Goal: Information Seeking & Learning: Learn about a topic

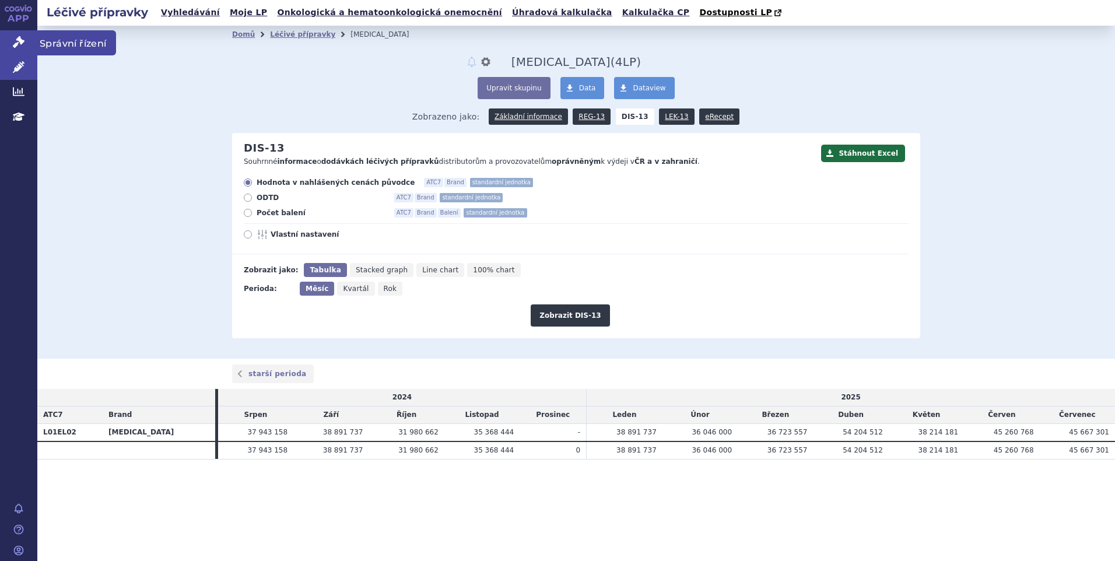
click at [8, 37] on link "Správní řízení" at bounding box center [18, 42] width 37 height 24
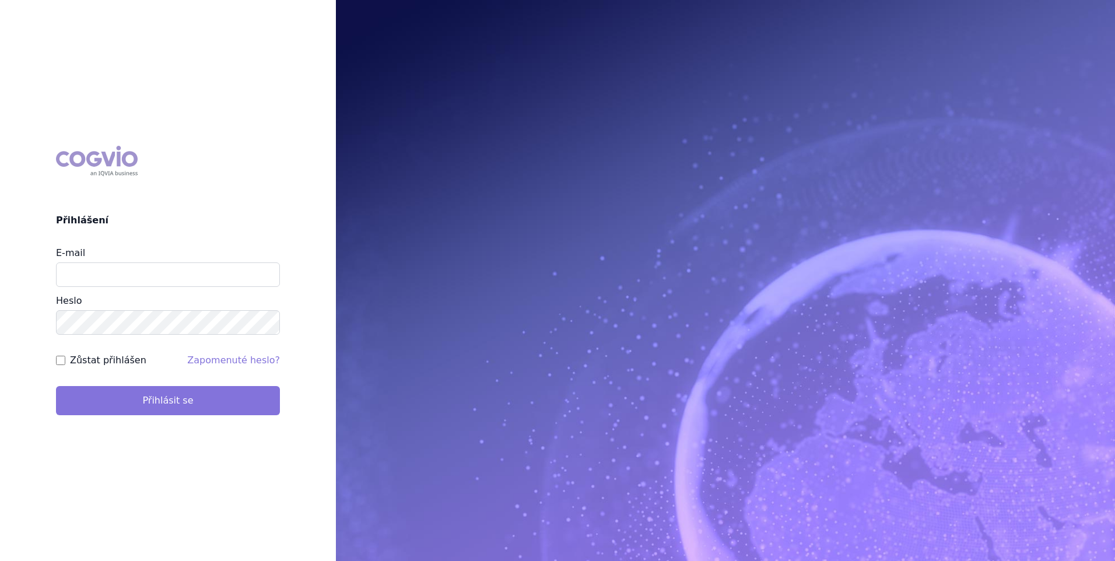
type input "marek.vydra@swixxbiopharma.com"
click at [228, 402] on button "Přihlásit se" at bounding box center [168, 400] width 224 height 29
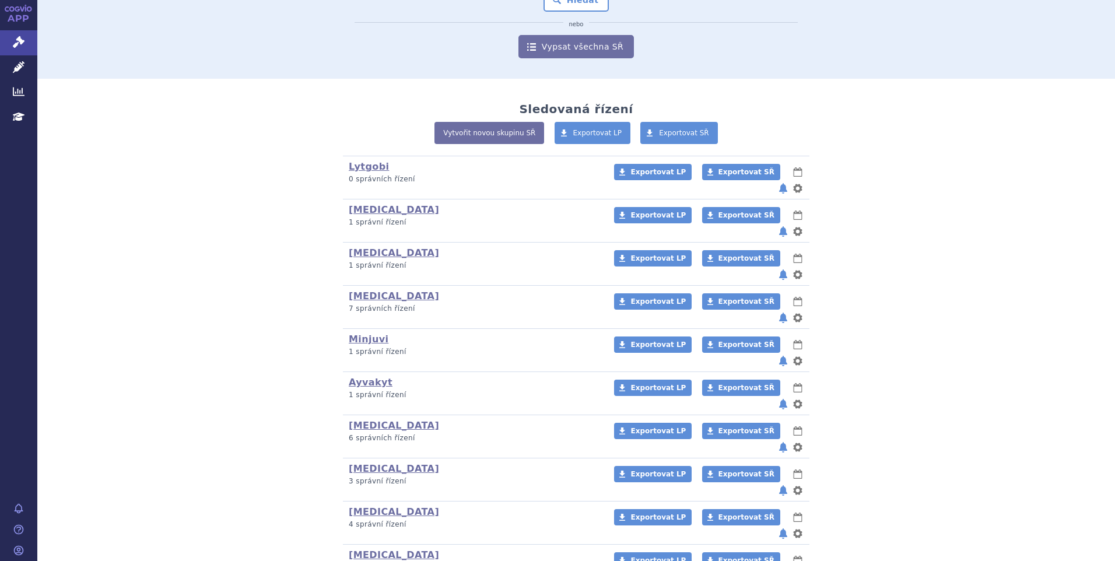
scroll to position [117, 0]
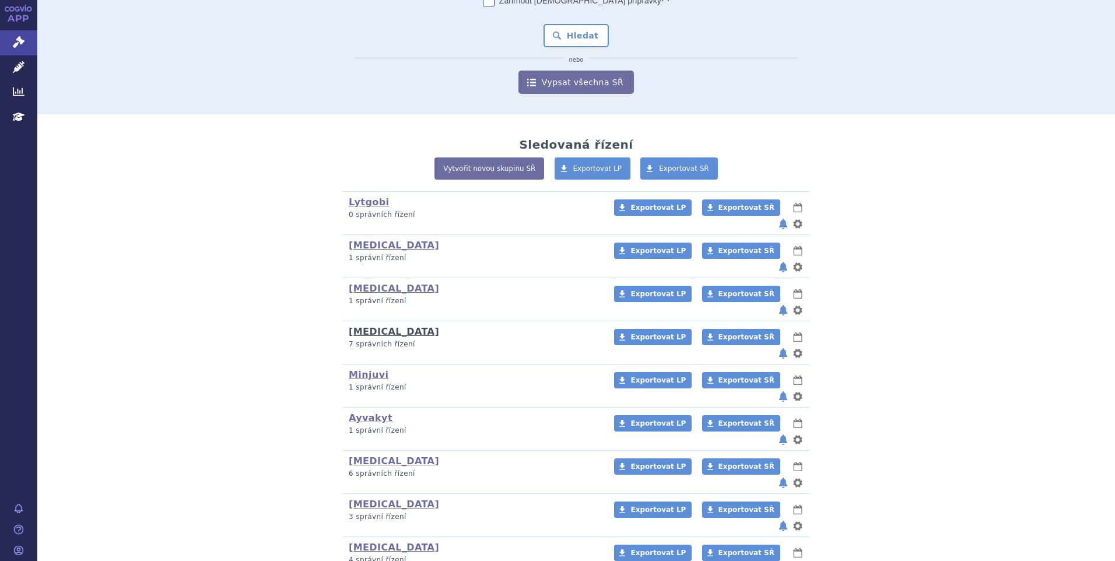
click at [356, 326] on link "[MEDICAL_DATA]" at bounding box center [394, 331] width 90 height 11
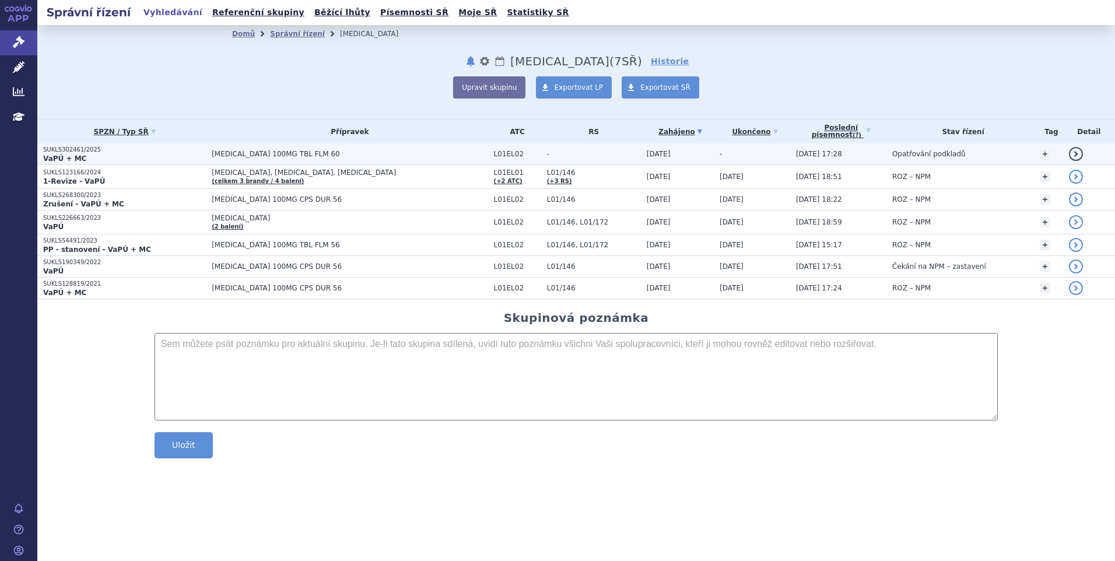
click at [217, 154] on td "CALQUENCE 100MG TBL FLM 60" at bounding box center [347, 154] width 282 height 22
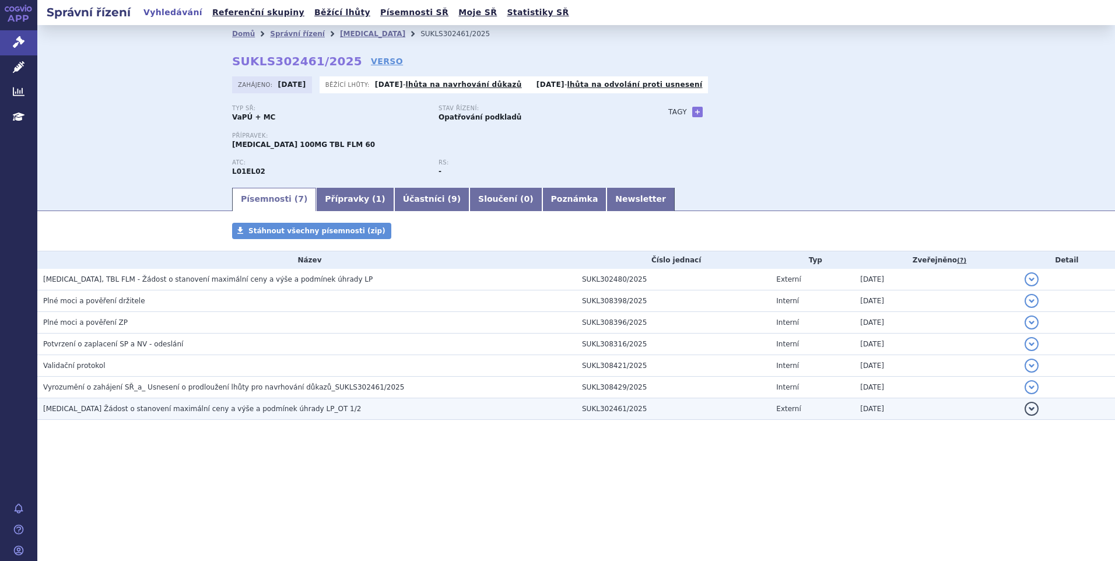
click at [128, 413] on span "[MEDICAL_DATA] Žádost o stanovení maximální ceny a výše a podmínek úhrady LP_OT…" at bounding box center [202, 409] width 318 height 8
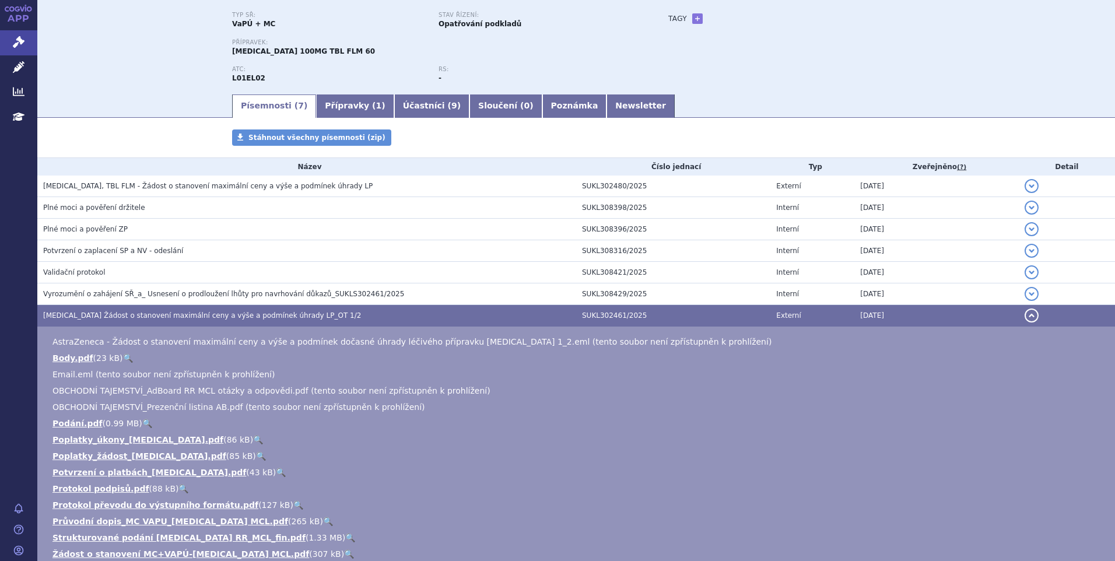
scroll to position [117, 0]
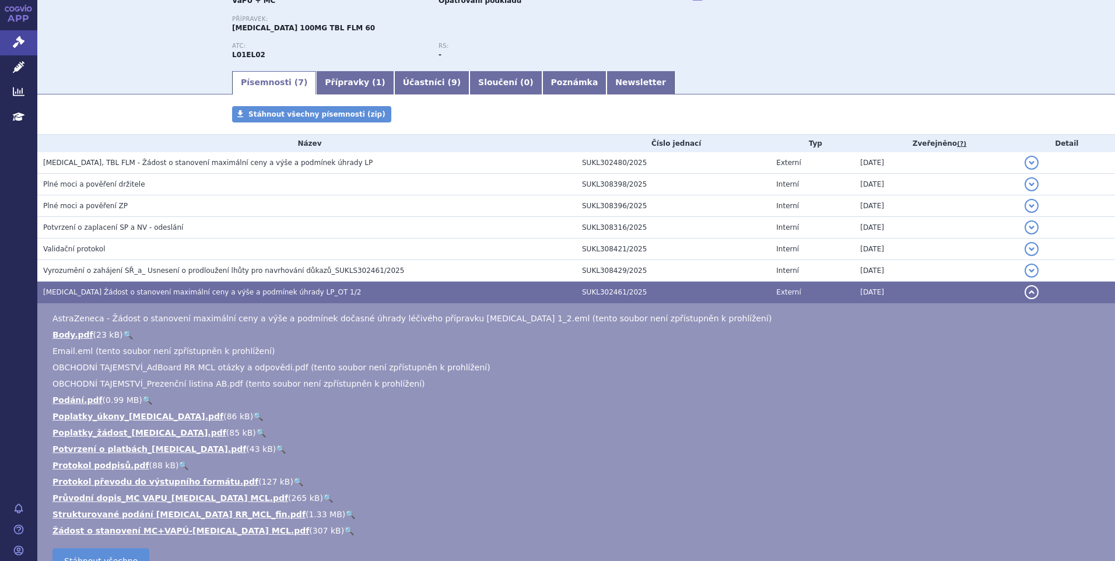
click at [345, 514] on link "🔍" at bounding box center [350, 514] width 10 height 9
click at [363, 290] on h3 "[MEDICAL_DATA] Žádost o stanovení maximální ceny a výše a podmínek úhrady LP_OT…" at bounding box center [309, 292] width 533 height 12
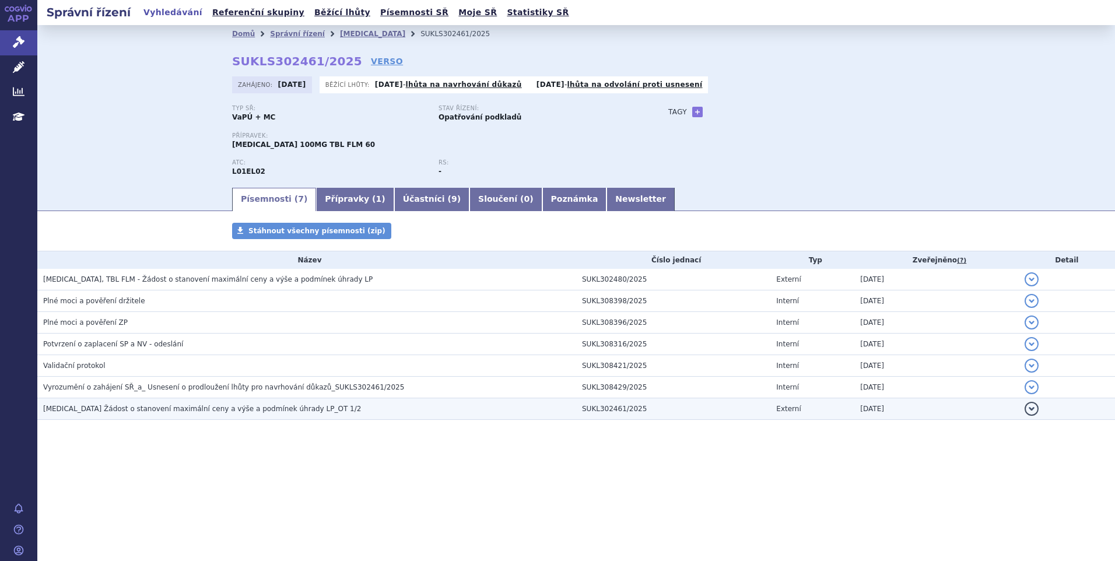
scroll to position [0, 0]
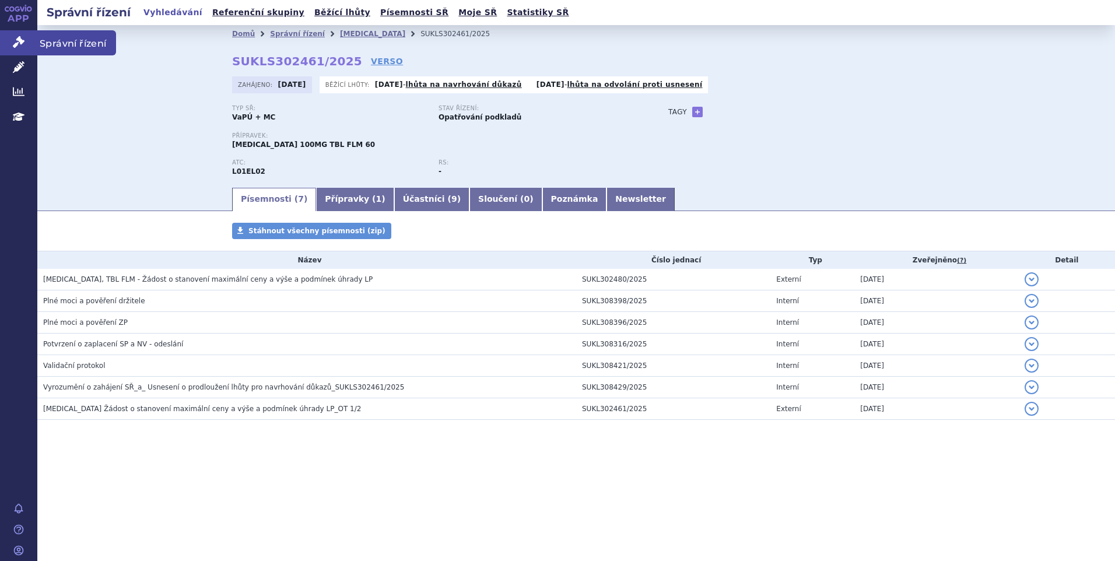
click at [30, 44] on link "Správní řízení" at bounding box center [18, 42] width 37 height 24
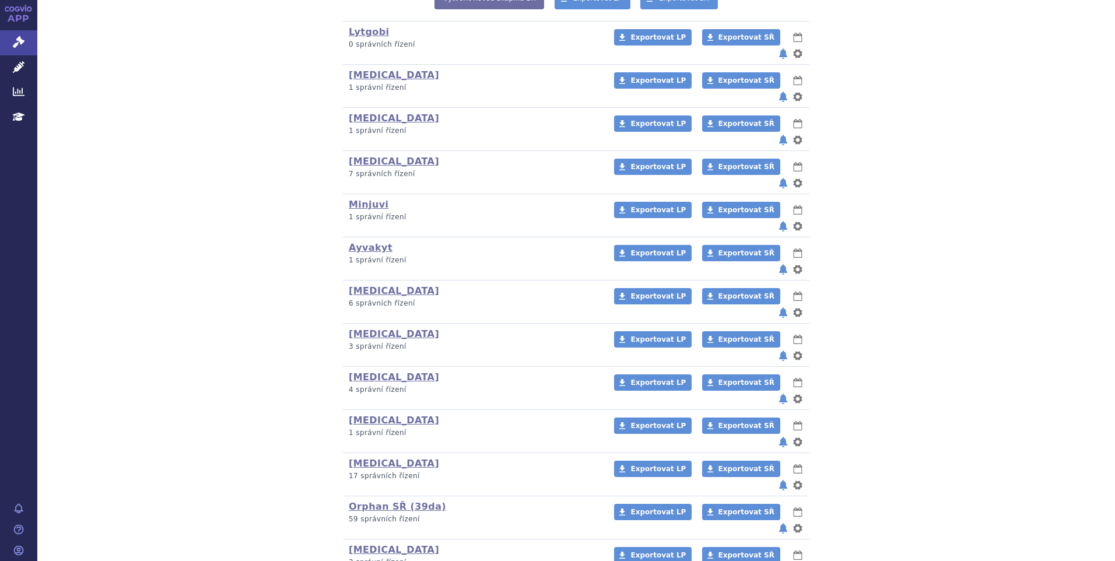
scroll to position [292, 0]
